Goal: Task Accomplishment & Management: Complete application form

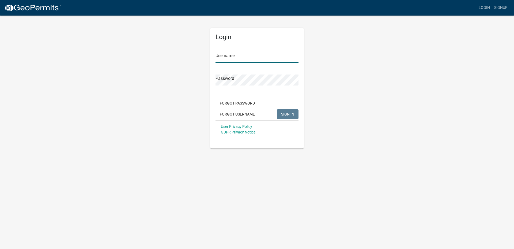
click at [238, 54] on input "Username" at bounding box center [257, 57] width 83 height 11
type input "markvan"
click at [283, 113] on span "SIGN IN" at bounding box center [287, 114] width 13 height 4
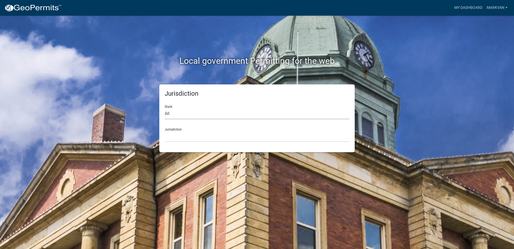
click at [181, 112] on select "All Colorado Georgia Indiana Iowa Kansas Minnesota Ohio South Carolina Wisconsin" at bounding box center [257, 113] width 185 height 11
click at [176, 112] on select "All Colorado Georgia Indiana Iowa Kansas Minnesota Ohio South Carolina Wisconsin" at bounding box center [257, 113] width 185 height 11
select select "Minnesota"
click at [165, 108] on select "All Colorado Georgia Indiana Iowa Kansas Minnesota Ohio South Carolina Wisconsin" at bounding box center [257, 113] width 185 height 11
click at [184, 128] on div "Jurisdiction Becker County, Minnesota Benton County, Minnesota Carlton County, …" at bounding box center [257, 132] width 185 height 18
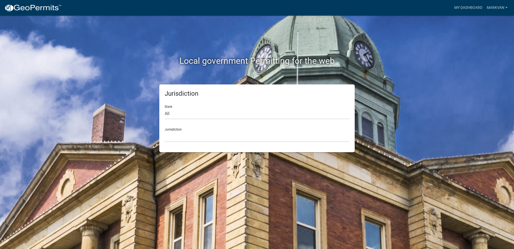
click at [175, 129] on div "Jurisdiction Becker County, Minnesota Benton County, Minnesota Carlton County, …" at bounding box center [257, 132] width 185 height 18
click at [473, 5] on link "My Dashboard" at bounding box center [468, 8] width 32 height 10
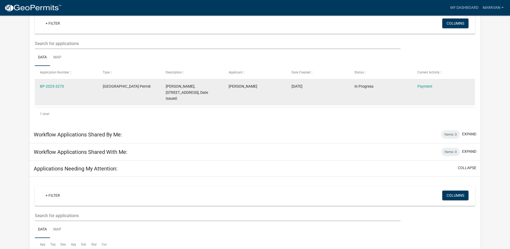
scroll to position [44, 0]
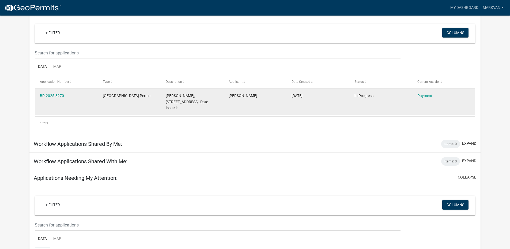
click at [304, 103] on datatable-body-cell "08/20/2025" at bounding box center [318, 102] width 63 height 26
click at [421, 96] on link "Payment" at bounding box center [424, 95] width 15 height 4
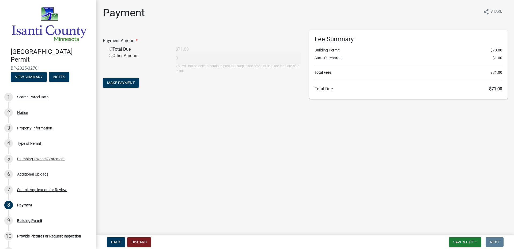
click at [111, 49] on input "radio" at bounding box center [110, 48] width 3 height 3
radio input "true"
type input "71"
click at [126, 82] on span "Make Payment" at bounding box center [121, 83] width 28 height 4
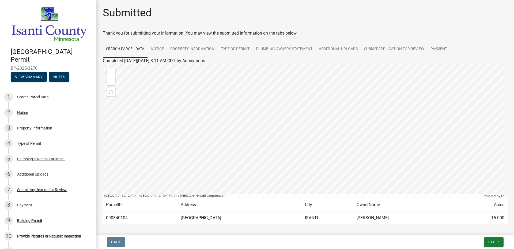
scroll to position [23, 0]
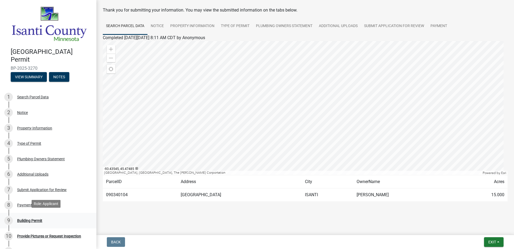
click at [29, 218] on div "Building Permit" at bounding box center [29, 220] width 25 height 4
click at [33, 216] on div "9 Building Permit" at bounding box center [46, 220] width 84 height 9
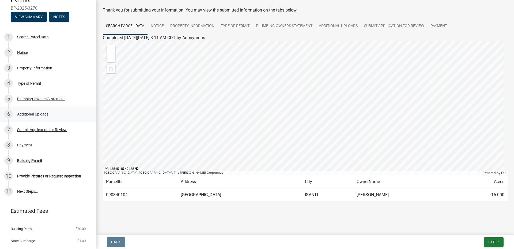
scroll to position [70, 0]
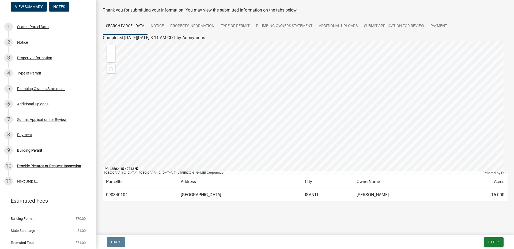
drag, startPoint x: 288, startPoint y: 0, endPoint x: 434, endPoint y: 16, distance: 147.3
click at [434, 16] on wm-wait-activity-input "Thank you for submitting your information. You may view the submitted informati…" at bounding box center [305, 109] width 405 height 205
